Goal: Information Seeking & Learning: Learn about a topic

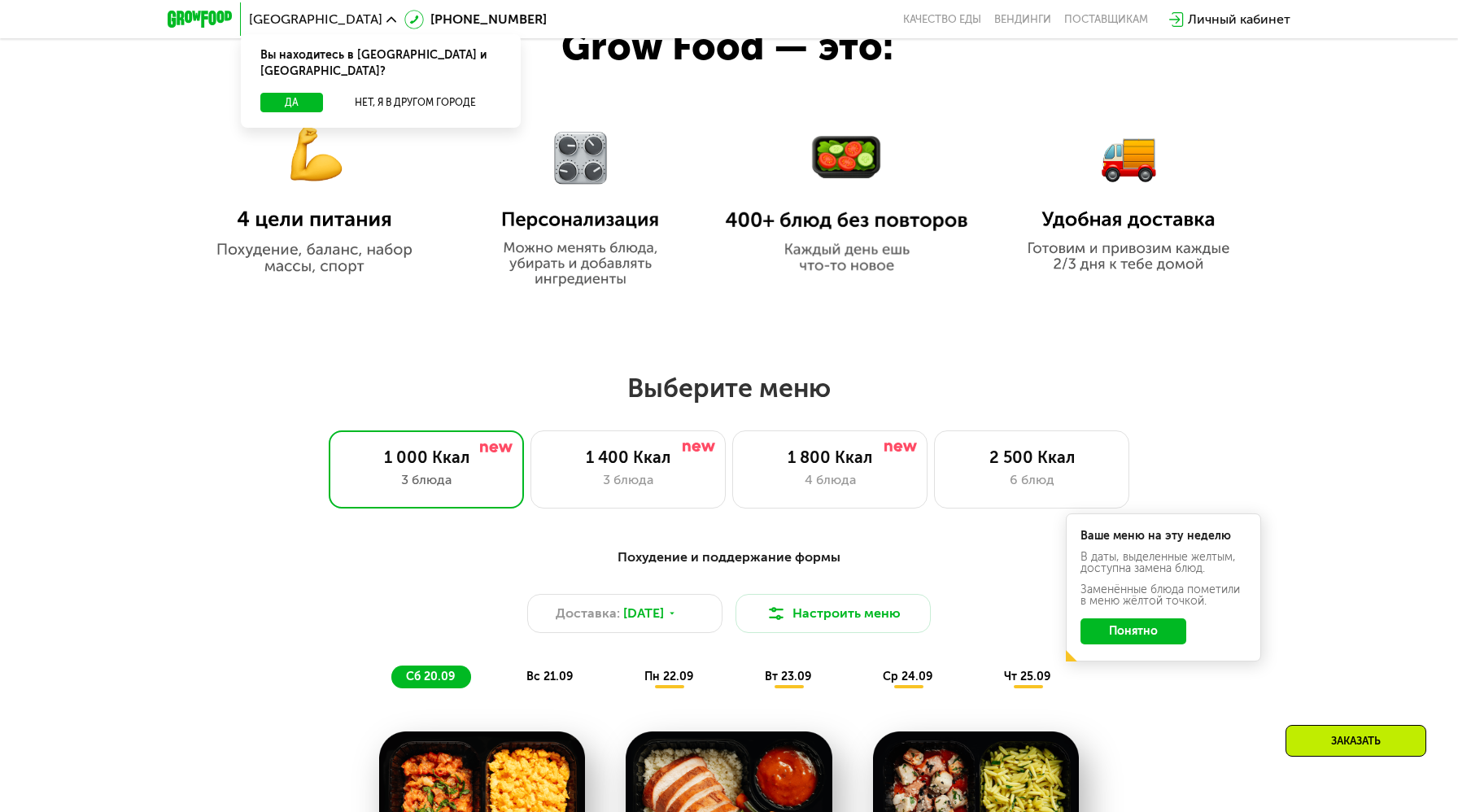
scroll to position [1069, 0]
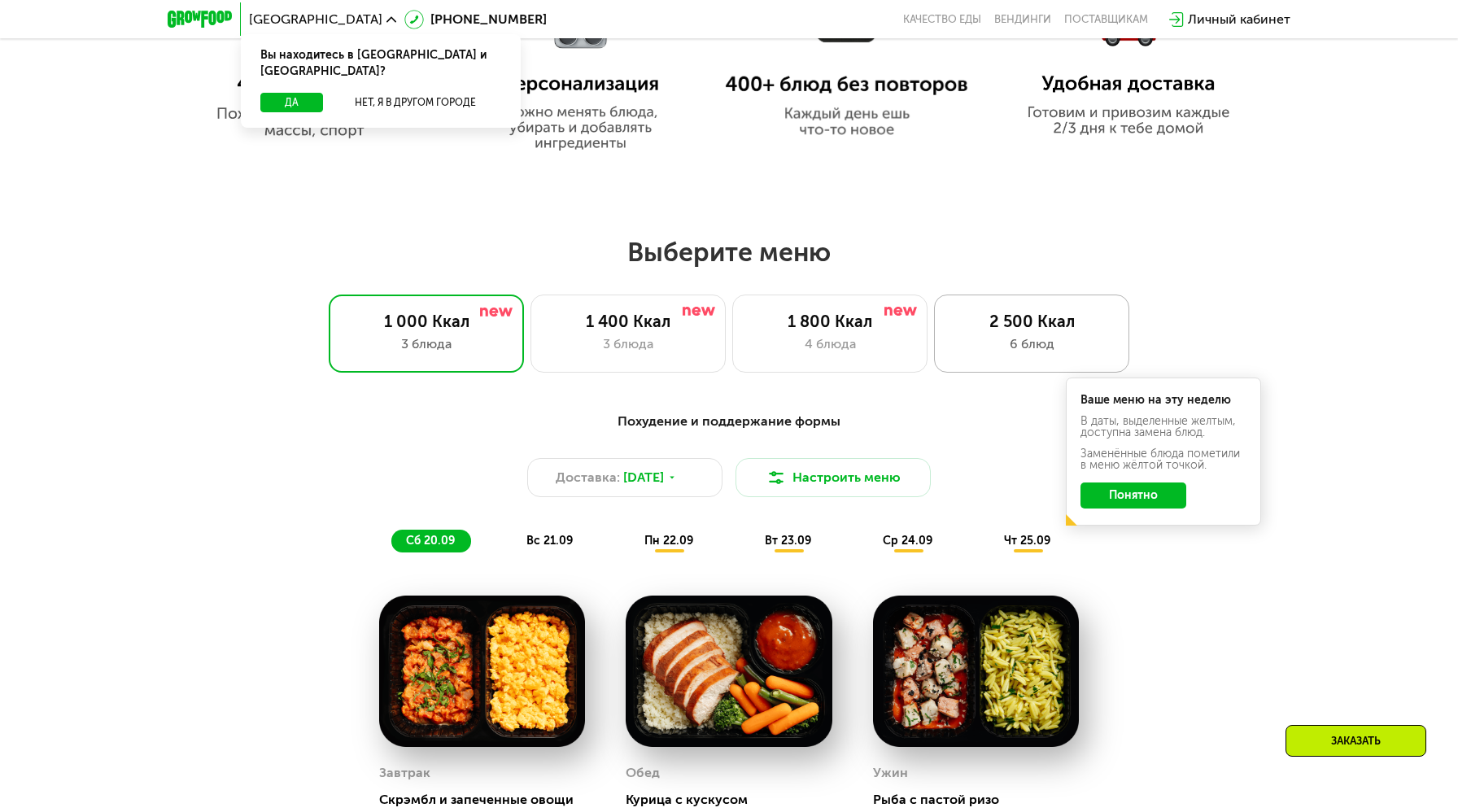
click at [1023, 339] on div "6 блюд" at bounding box center [1031, 344] width 161 height 20
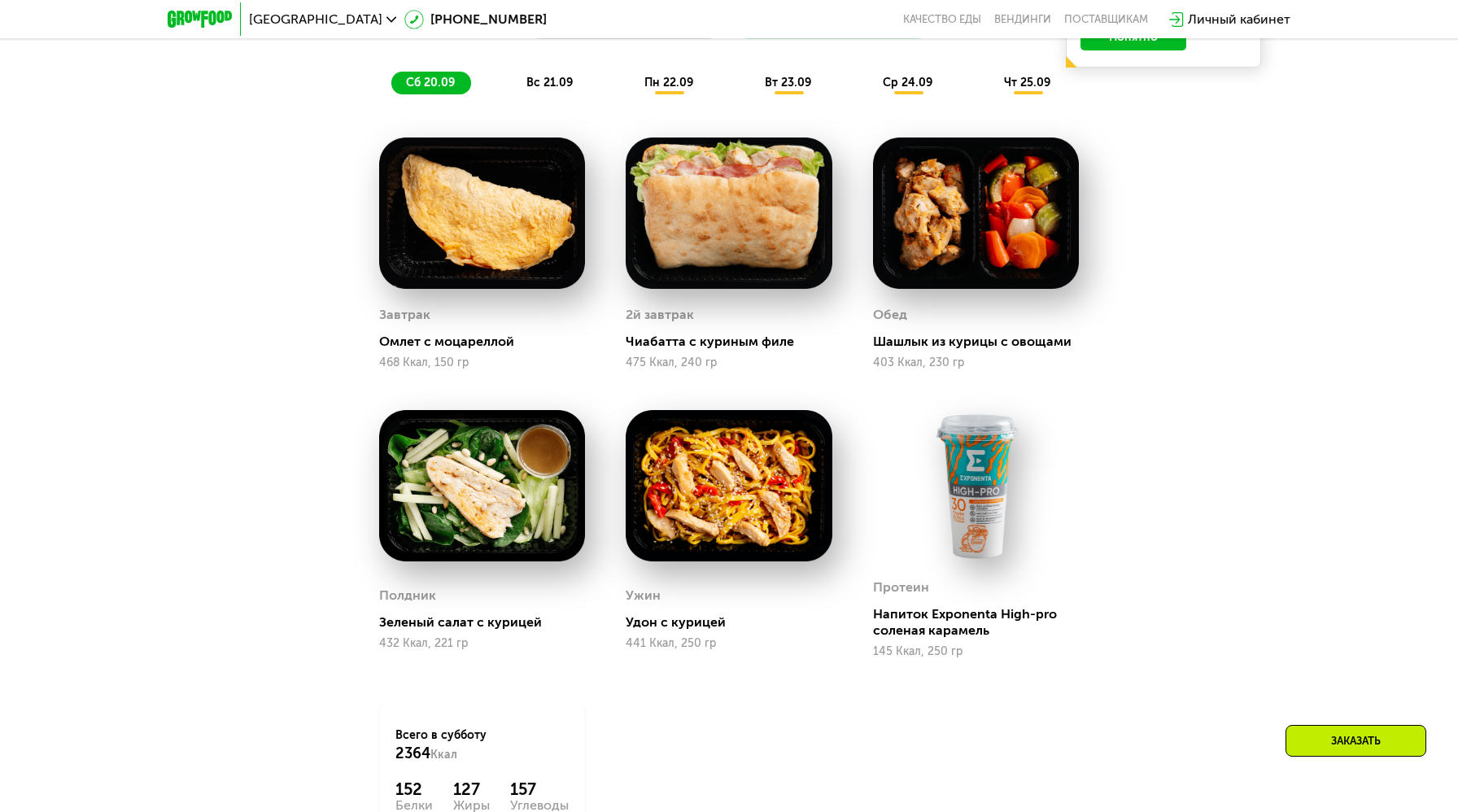
scroll to position [1691, 0]
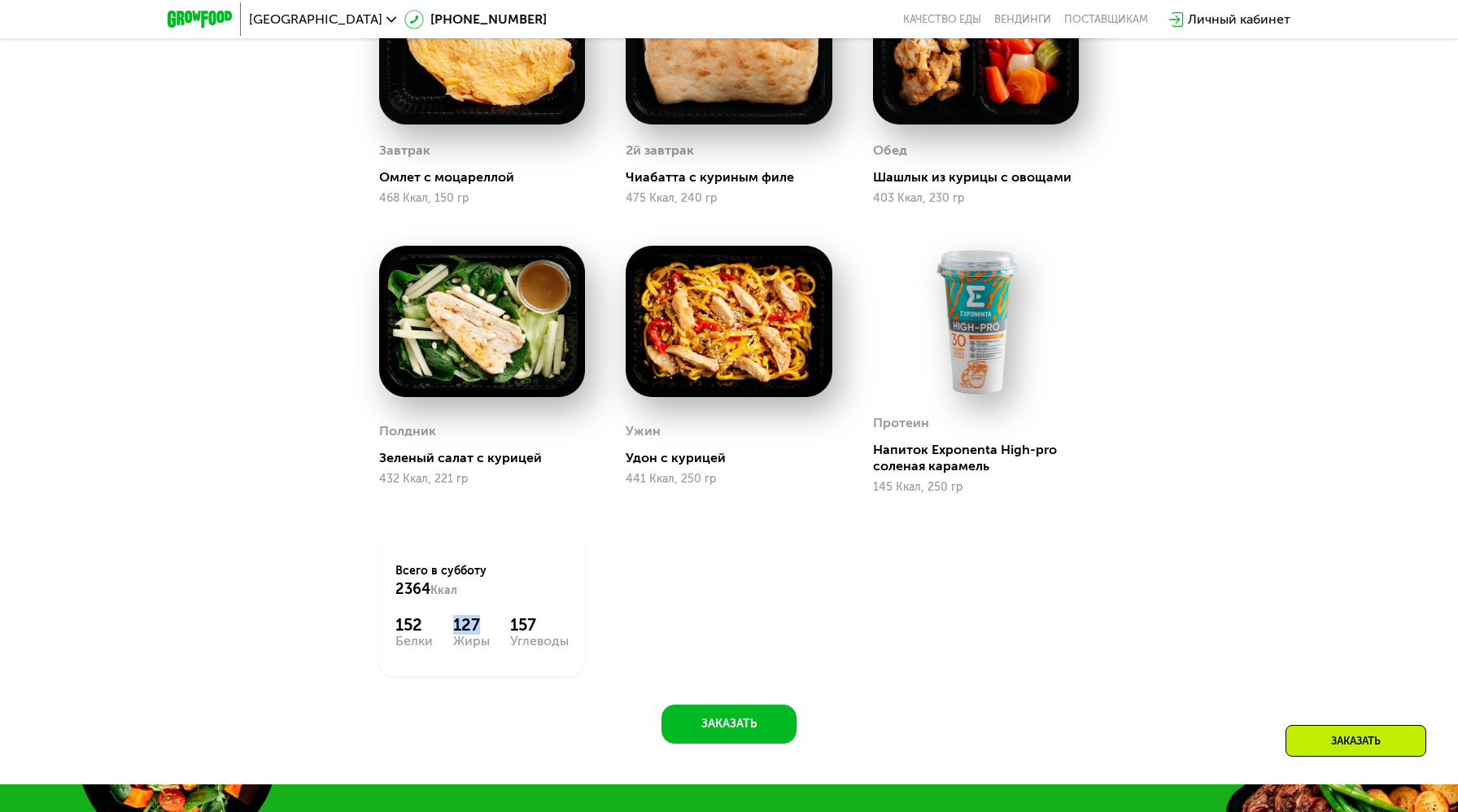
drag, startPoint x: 482, startPoint y: 624, endPoint x: 455, endPoint y: 625, distance: 27.0
click at [455, 625] on div "127" at bounding box center [472, 625] width 36 height 20
click at [563, 608] on div "Всего в [DATE] 2364 Ккал 152 Белки 127 Жиры 157 Углеводы" at bounding box center [482, 605] width 206 height 141
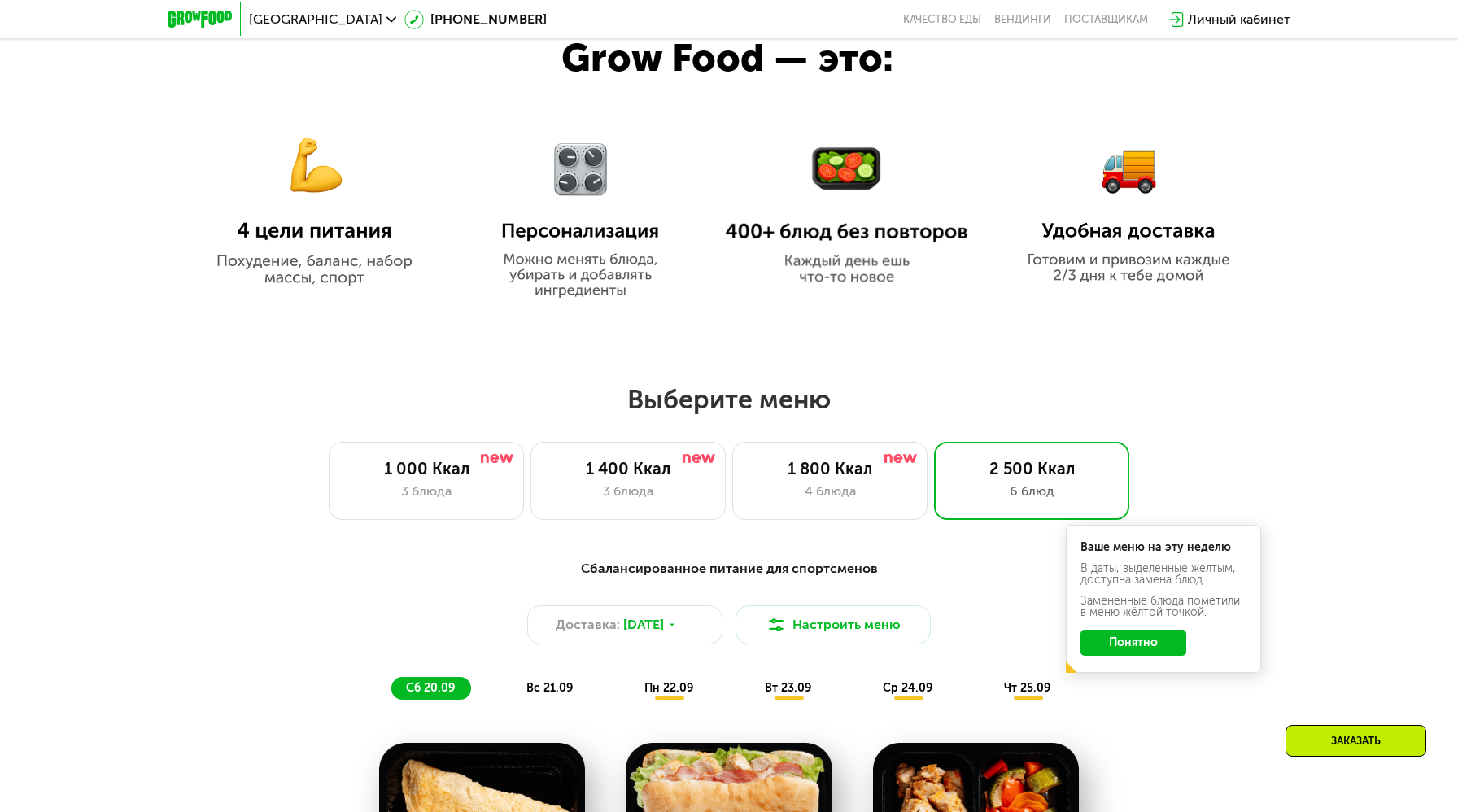
scroll to position [1153, 0]
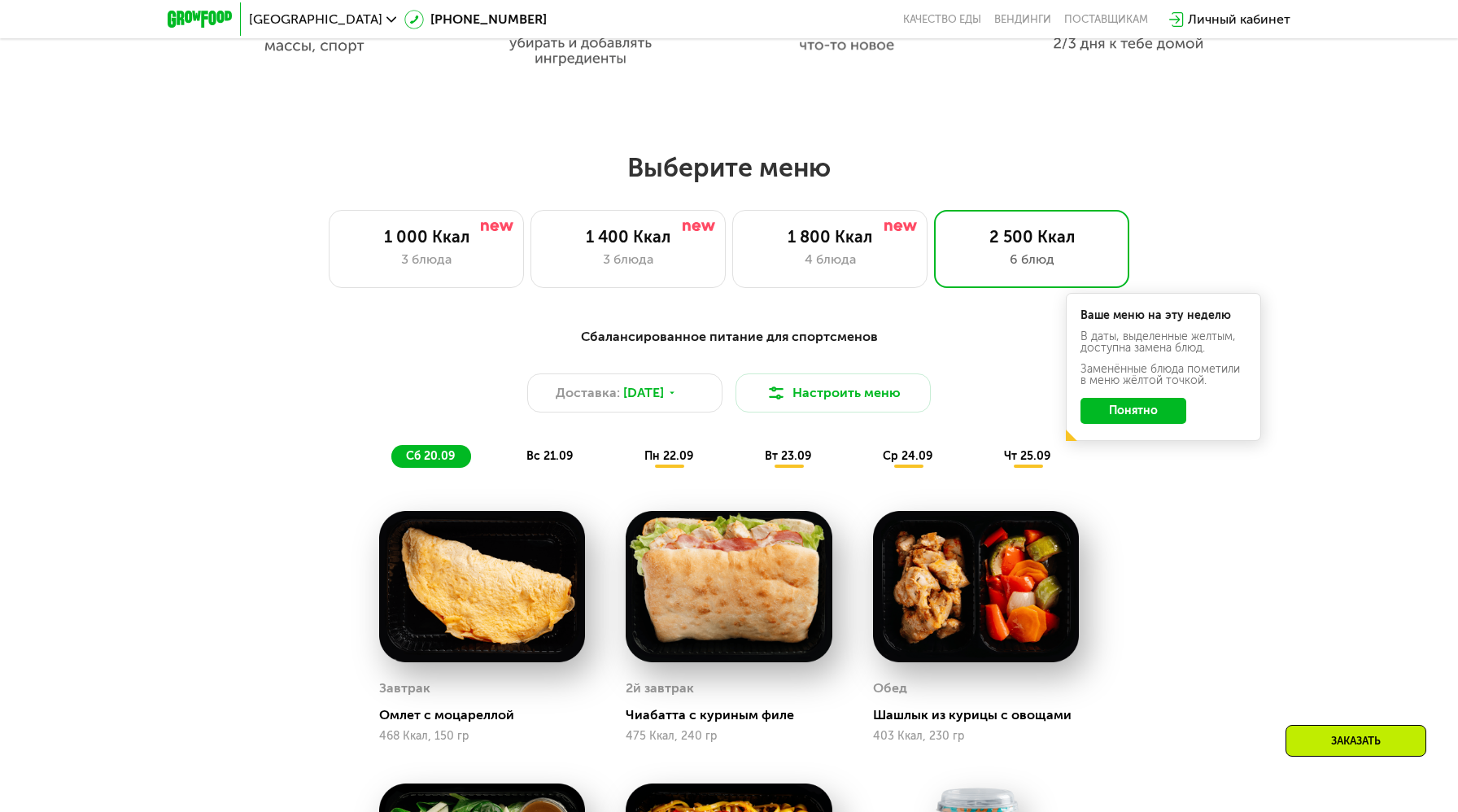
click at [1126, 417] on button "Понятно" at bounding box center [1133, 411] width 106 height 26
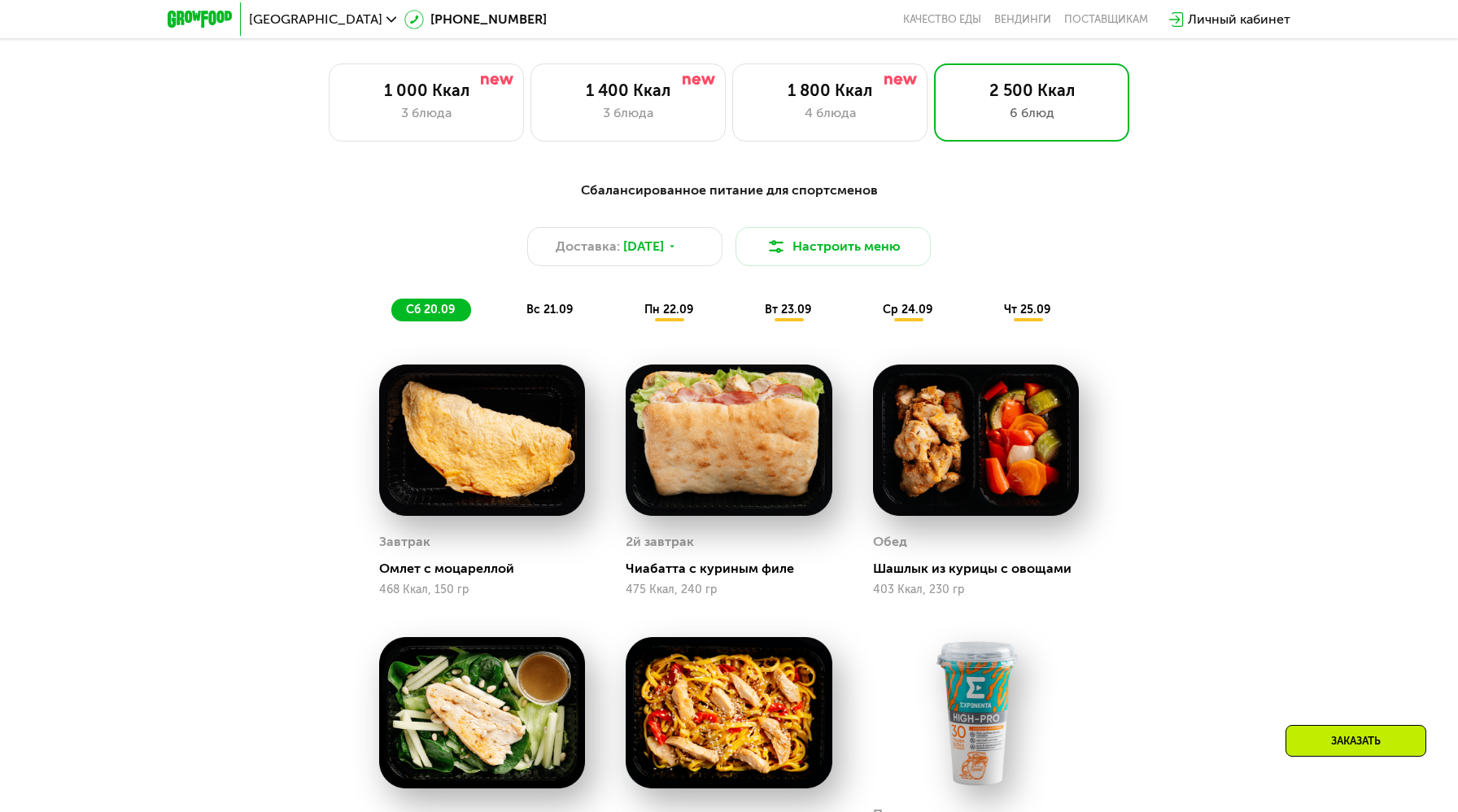
scroll to position [1216, 0]
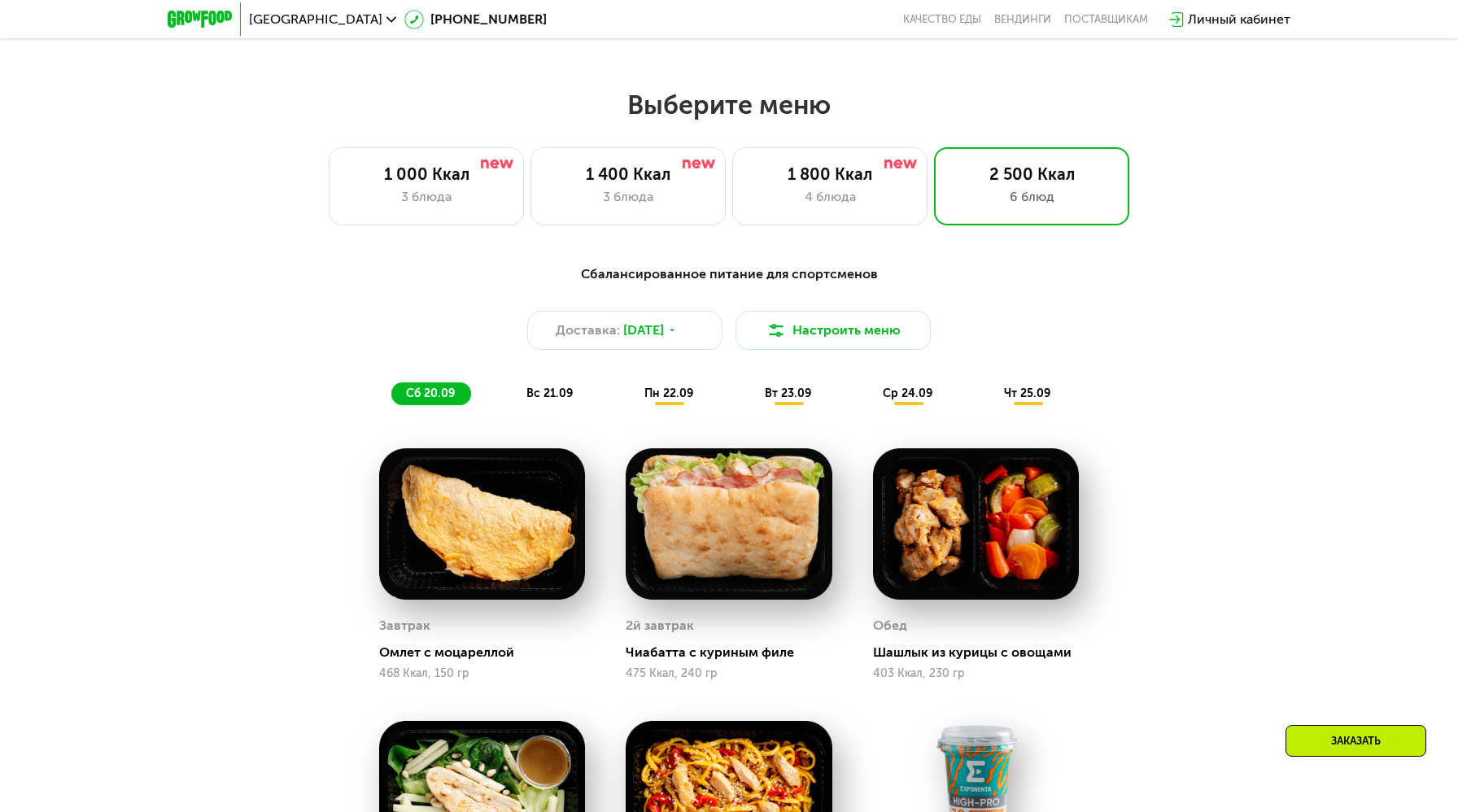
click at [551, 395] on span "вс 21.09" at bounding box center [549, 393] width 46 height 14
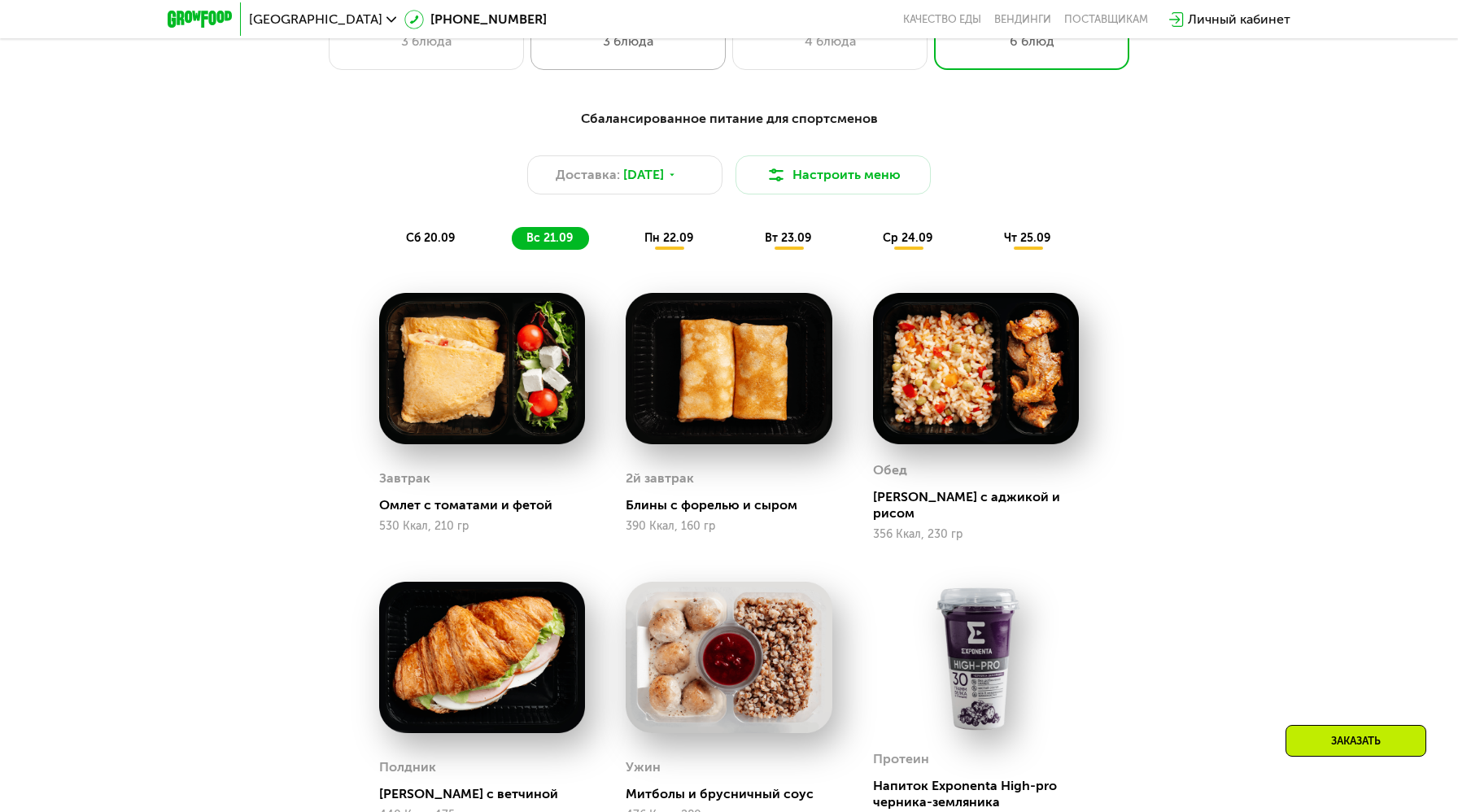
scroll to position [1214, 0]
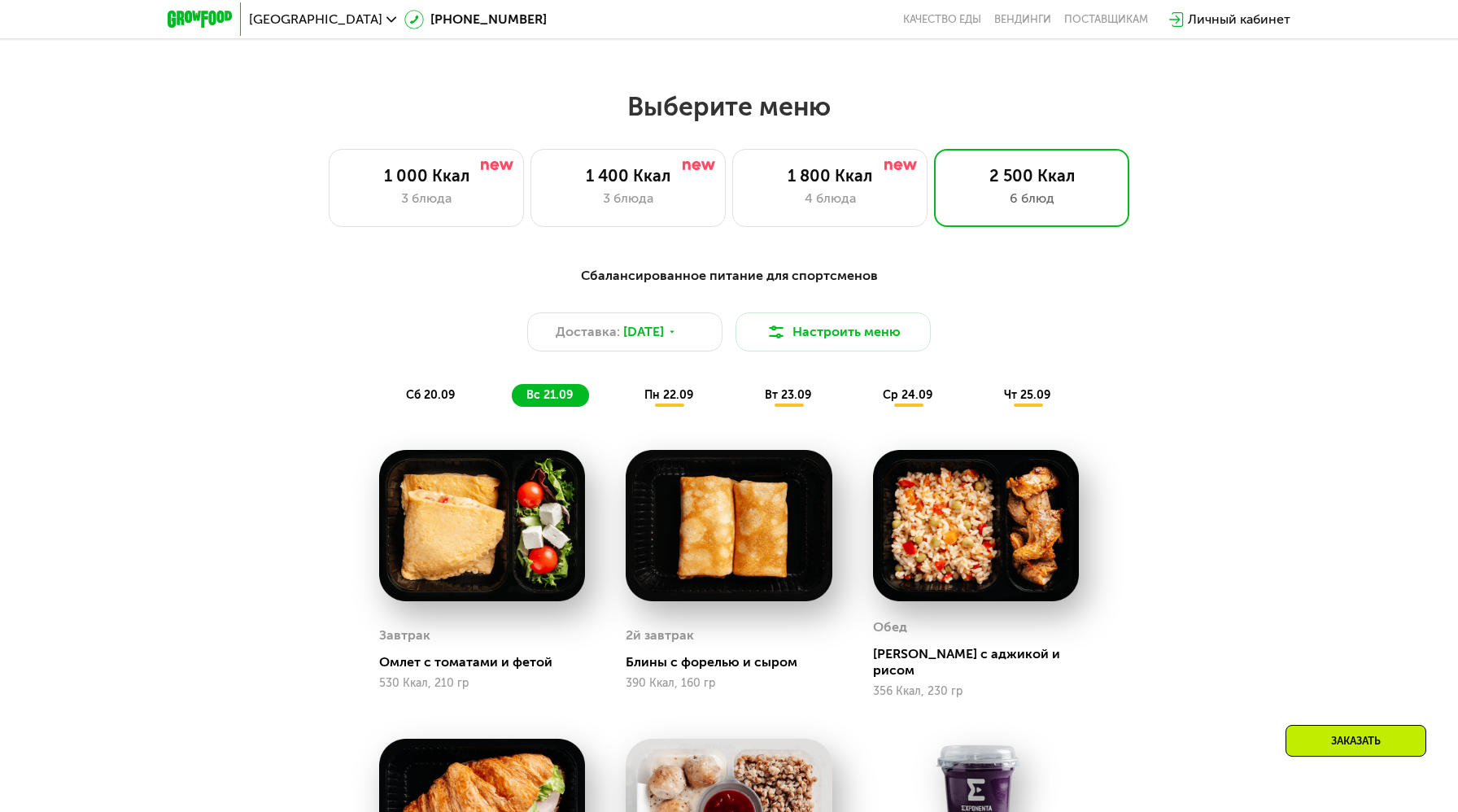
click at [683, 401] on span "пн 22.09" at bounding box center [668, 395] width 49 height 14
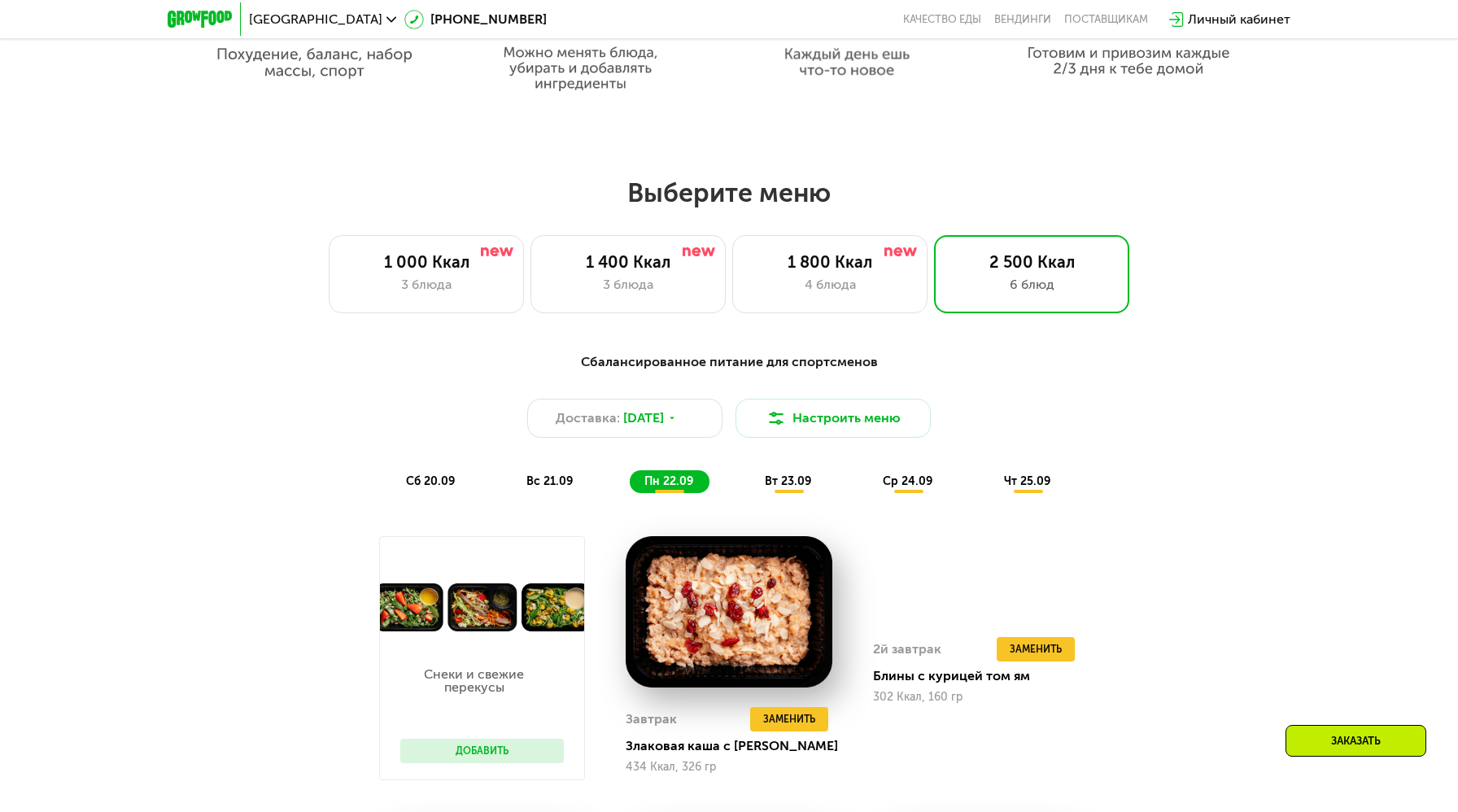
scroll to position [1045, 0]
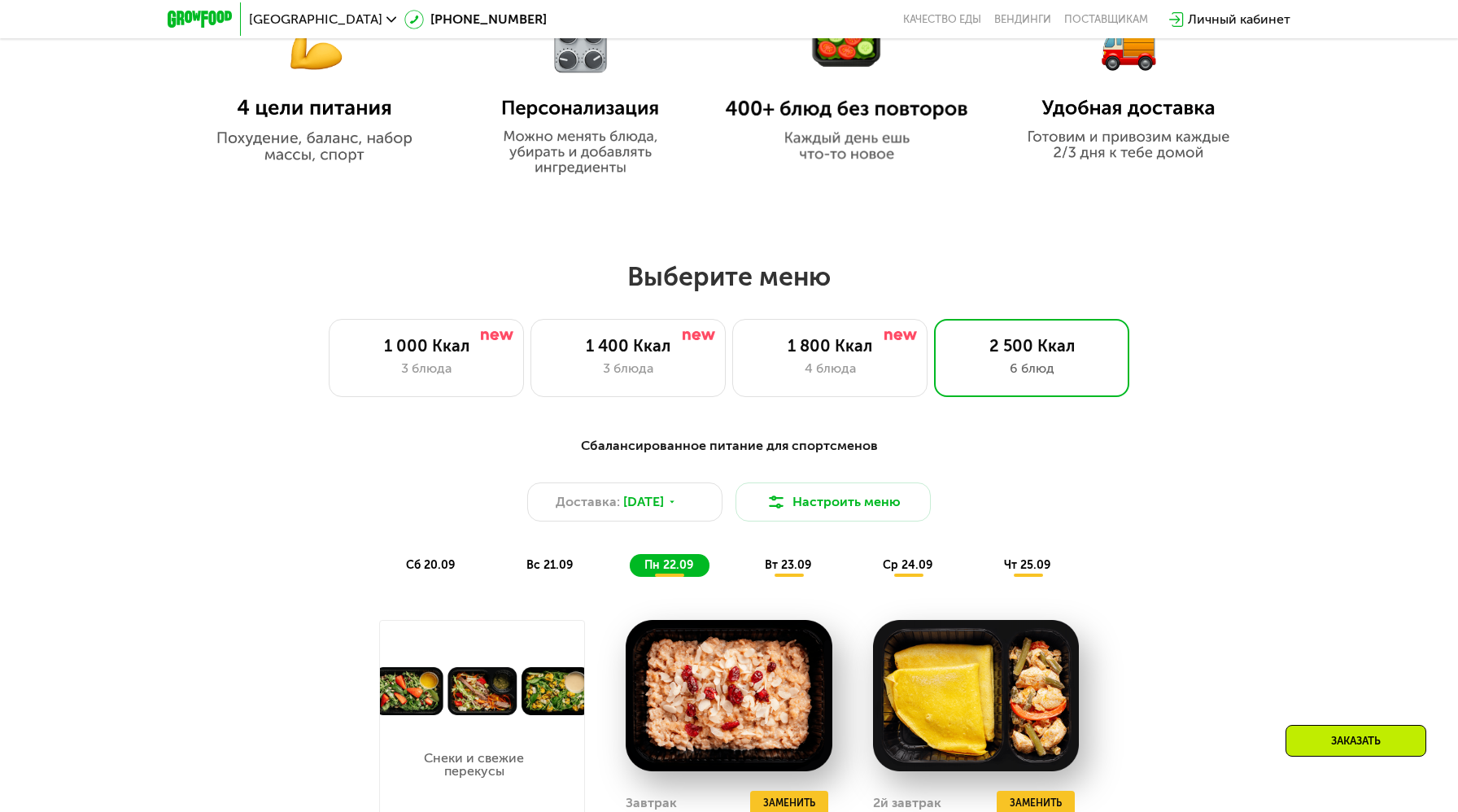
click at [797, 565] on span "вт 23.09" at bounding box center [788, 565] width 46 height 14
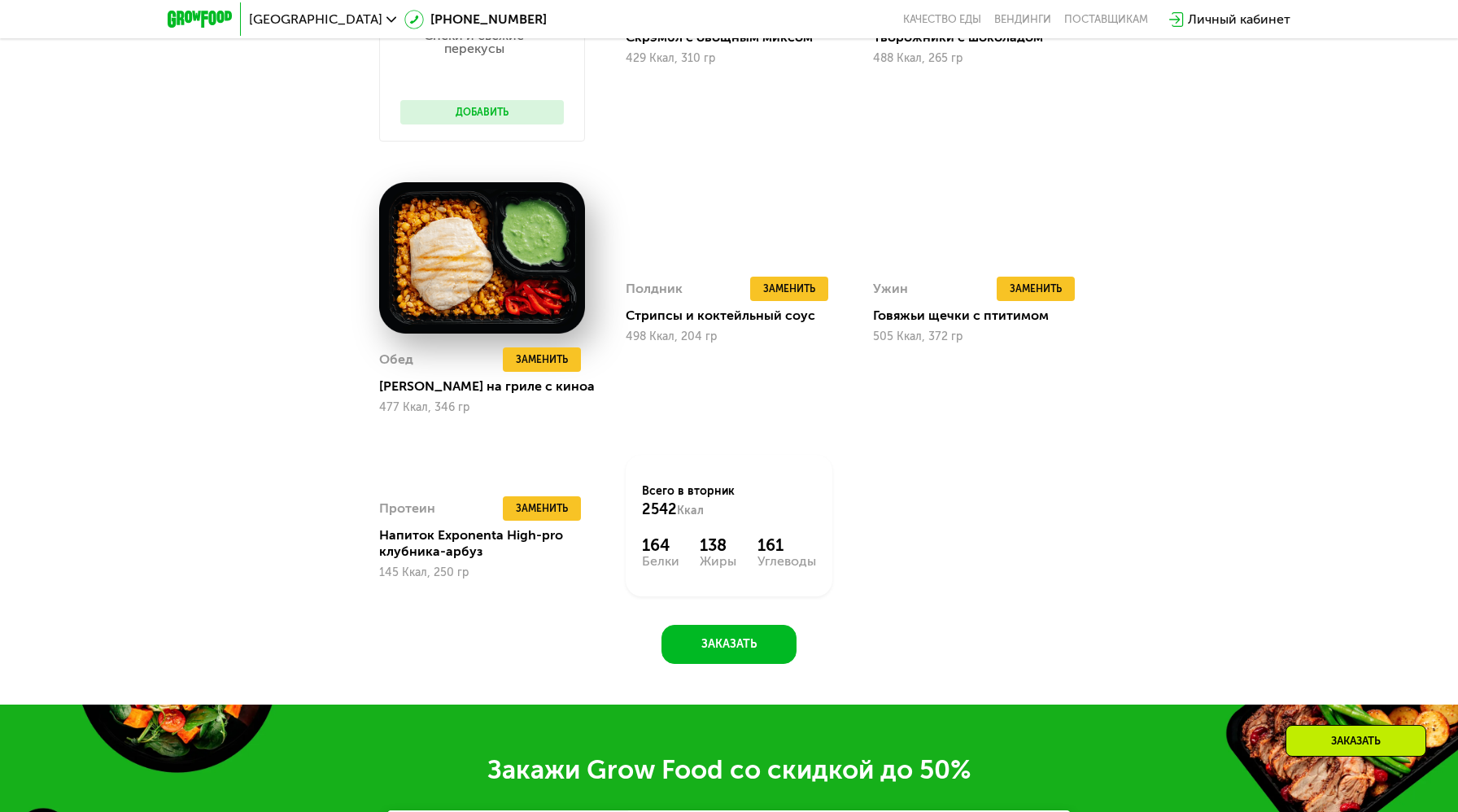
scroll to position [1850, 0]
